Goal: Check status: Check status

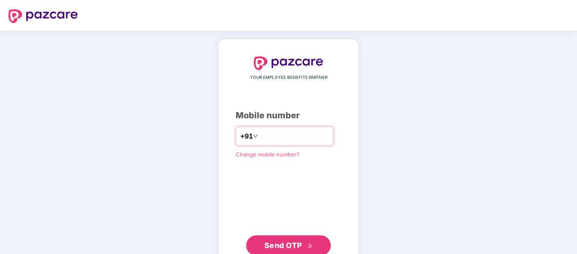
click at [293, 136] on input "number" at bounding box center [294, 136] width 69 height 14
type input "**********"
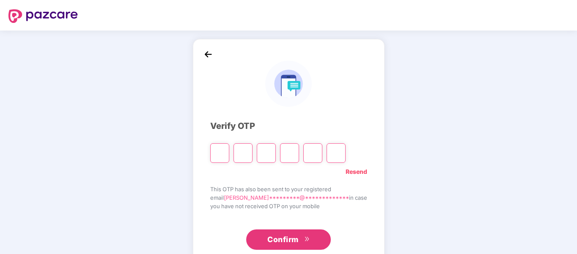
type input "*"
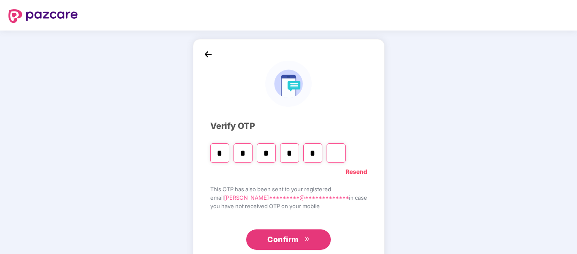
type input "*"
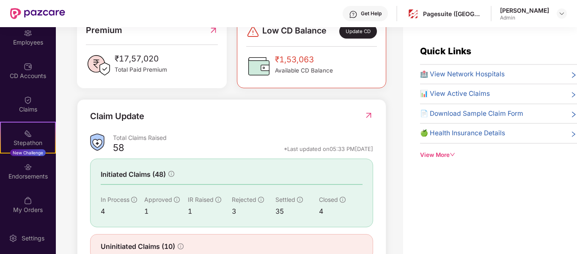
scroll to position [268, 0]
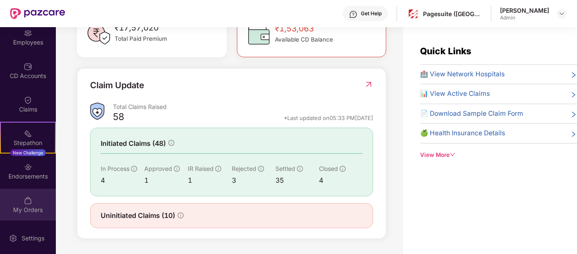
click at [33, 197] on div "My Orders" at bounding box center [28, 204] width 56 height 32
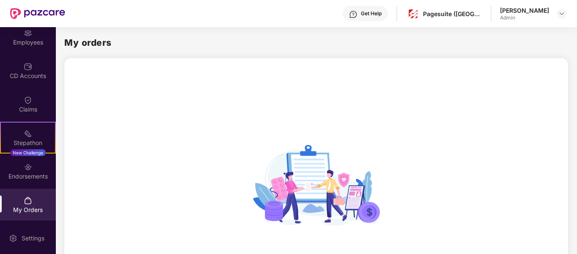
scroll to position [111, 0]
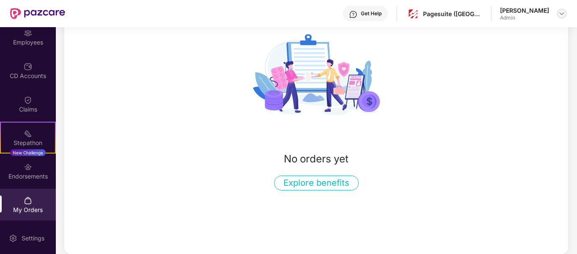
click at [562, 14] on img at bounding box center [562, 13] width 7 height 7
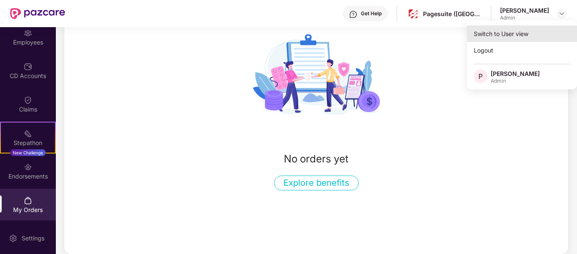
click at [502, 30] on div "Switch to User view" at bounding box center [522, 33] width 110 height 17
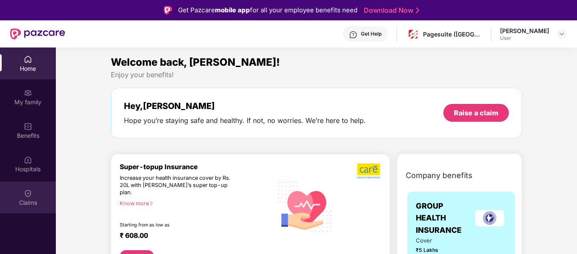
click at [23, 196] on div "Claims" at bounding box center [28, 197] width 56 height 32
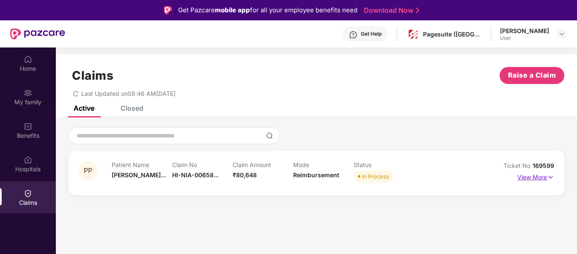
click at [536, 177] on p "View More" at bounding box center [536, 175] width 37 height 11
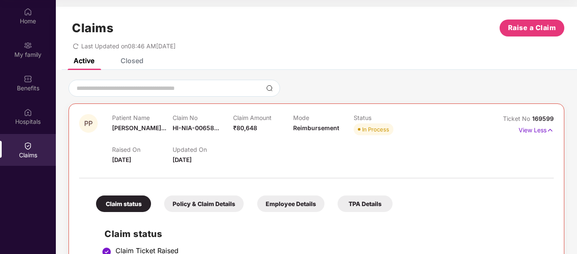
click at [356, 199] on div "TPA Details" at bounding box center [365, 203] width 55 height 17
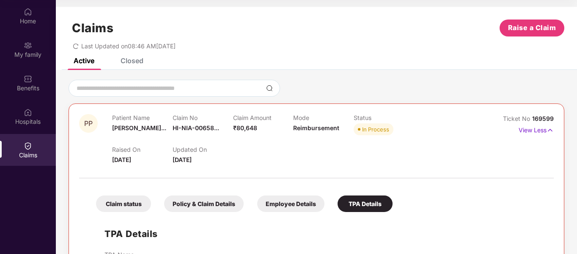
scroll to position [60, 0]
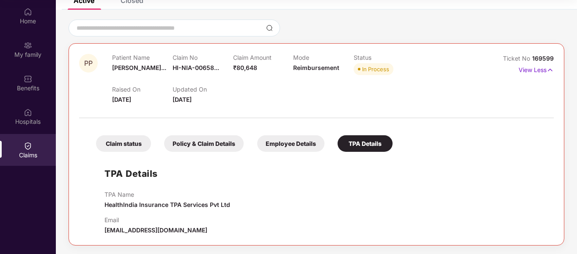
click at [115, 144] on div "Claim status" at bounding box center [123, 143] width 55 height 17
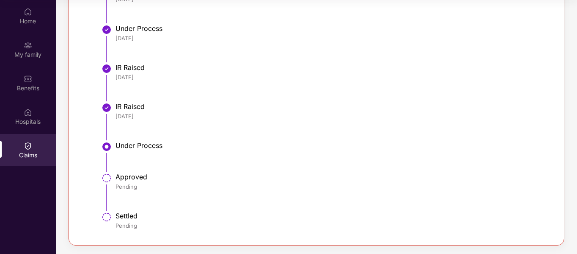
scroll to position [0, 0]
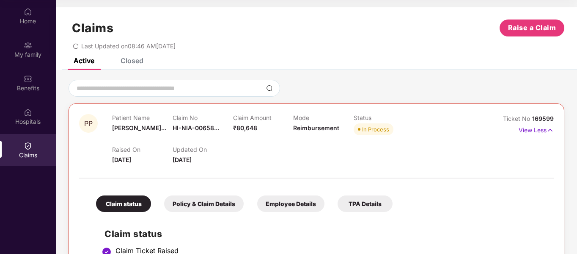
click at [191, 207] on div "Policy & Claim Details" at bounding box center [204, 203] width 80 height 17
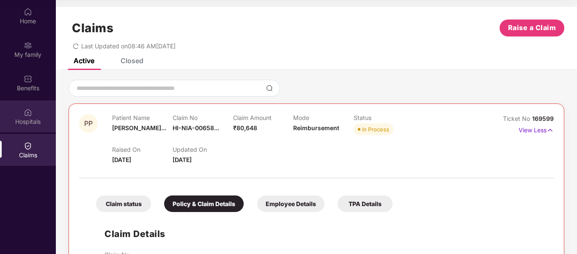
click at [29, 117] on div "Hospitals" at bounding box center [28, 121] width 56 height 8
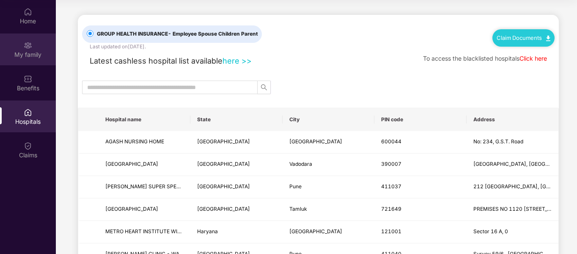
click at [24, 44] on img at bounding box center [28, 45] width 8 height 8
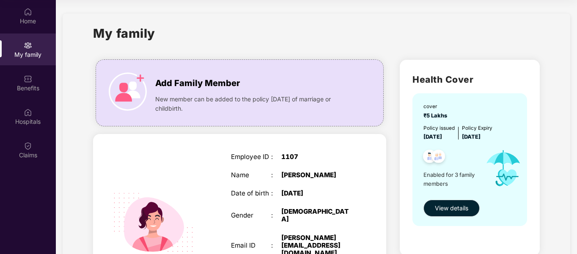
scroll to position [26, 0]
